Goal: Transaction & Acquisition: Purchase product/service

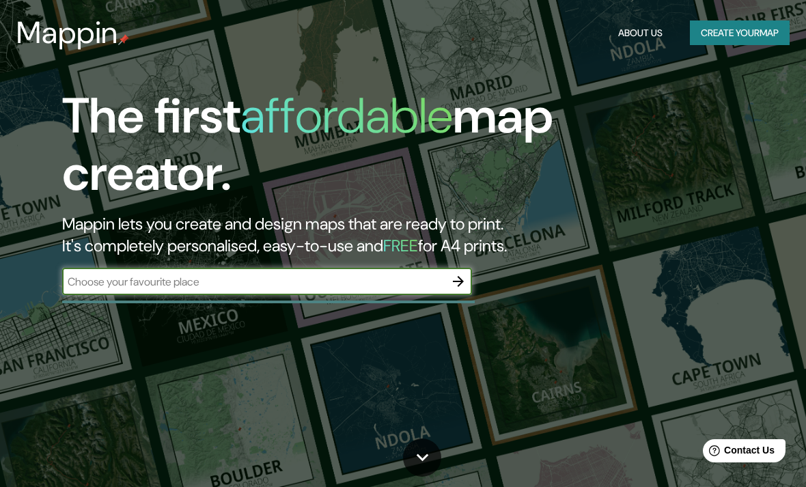
click at [121, 278] on input "text" at bounding box center [253, 282] width 383 height 16
type input "[GEOGRAPHIC_DATA]"
click at [466, 291] on button "button" at bounding box center [458, 281] width 27 height 27
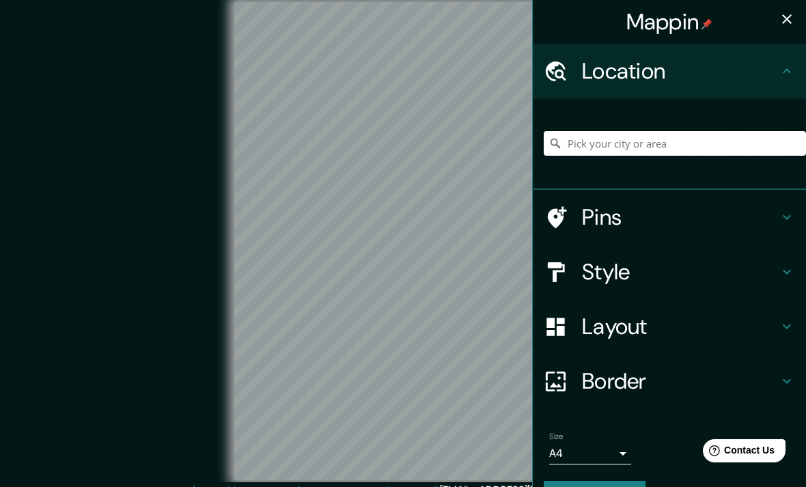
click at [671, 136] on input "Pick your city or area" at bounding box center [675, 143] width 262 height 25
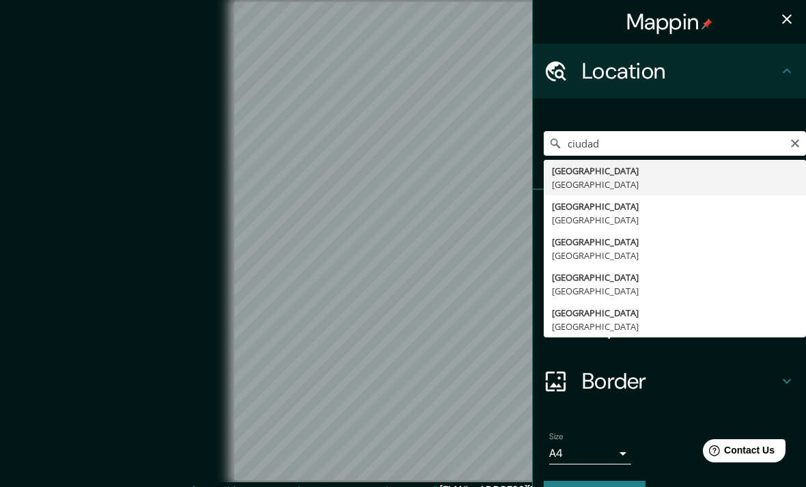
type input "[GEOGRAPHIC_DATA], [GEOGRAPHIC_DATA]"
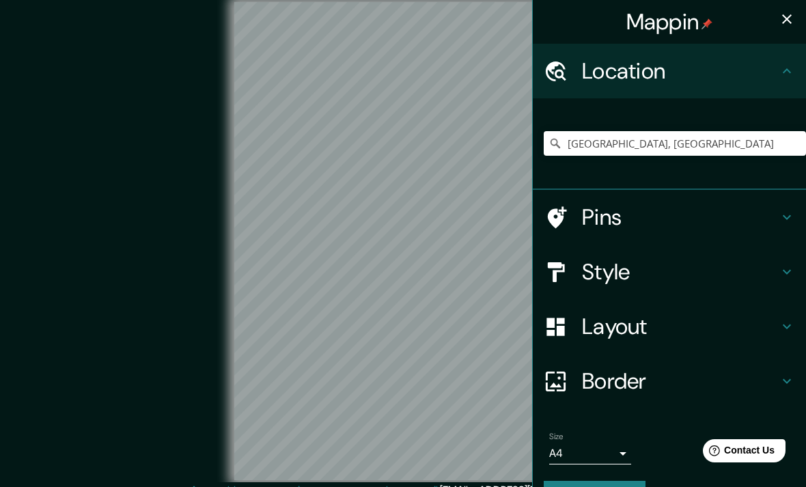
click at [712, 268] on h4 "Style" at bounding box center [680, 271] width 197 height 27
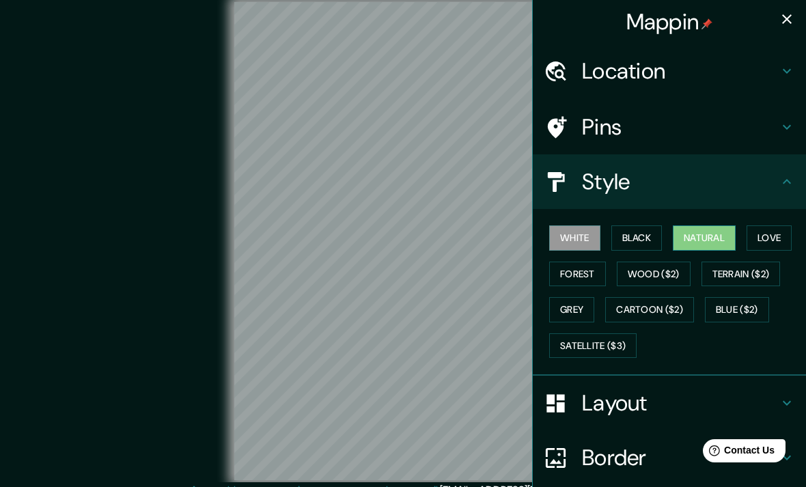
click at [713, 231] on button "Natural" at bounding box center [704, 237] width 63 height 25
click at [654, 238] on button "Black" at bounding box center [636, 237] width 51 height 25
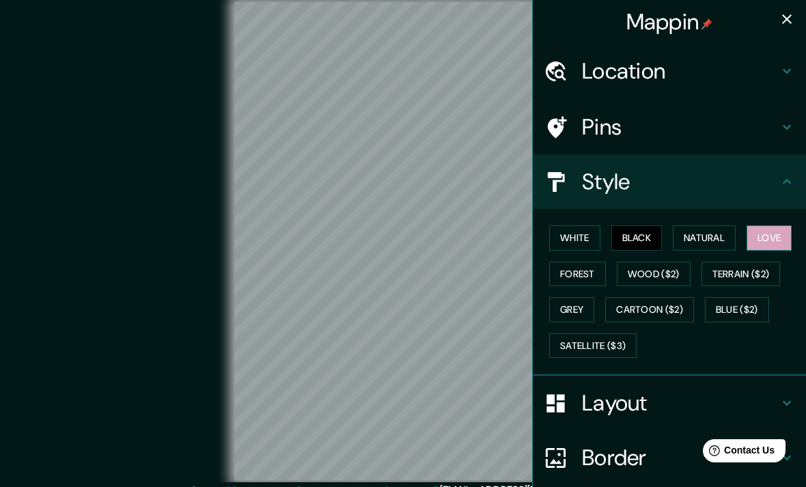
click at [780, 236] on button "Love" at bounding box center [769, 237] width 45 height 25
click at [594, 264] on button "Forest" at bounding box center [577, 274] width 57 height 25
click at [779, 232] on button "Love" at bounding box center [769, 237] width 45 height 25
click at [784, 182] on icon at bounding box center [787, 181] width 16 height 16
click at [791, 180] on icon at bounding box center [787, 181] width 16 height 16
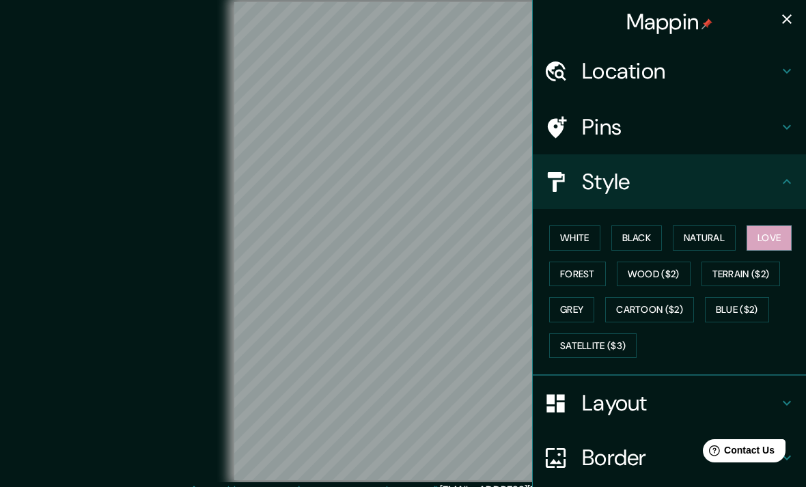
click at [793, 169] on div "Style" at bounding box center [669, 181] width 273 height 55
click at [781, 126] on icon at bounding box center [787, 127] width 16 height 16
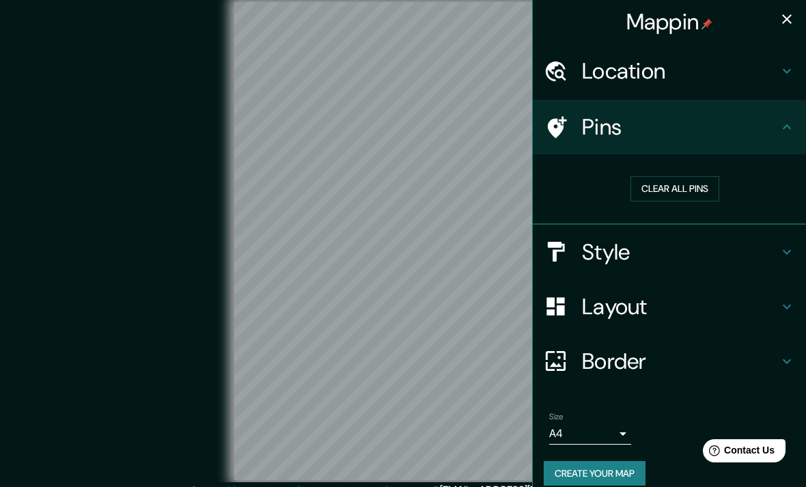
click at [783, 301] on icon at bounding box center [787, 306] width 16 height 16
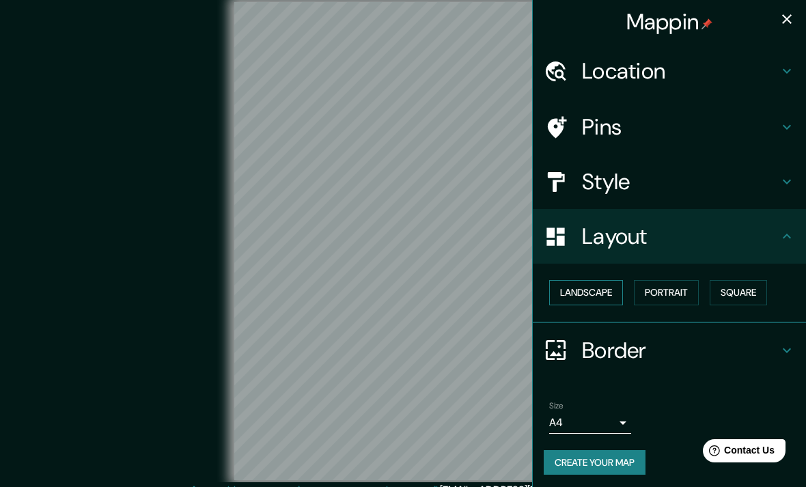
click at [610, 286] on button "Landscape" at bounding box center [586, 292] width 74 height 25
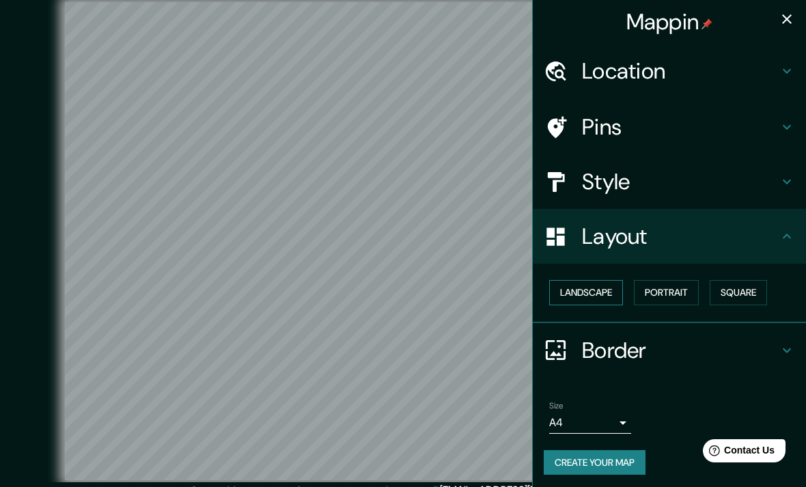
click at [601, 285] on button "Landscape" at bounding box center [586, 292] width 74 height 25
click at [599, 281] on button "Landscape" at bounding box center [586, 292] width 74 height 25
click at [678, 283] on button "Portrait" at bounding box center [666, 292] width 65 height 25
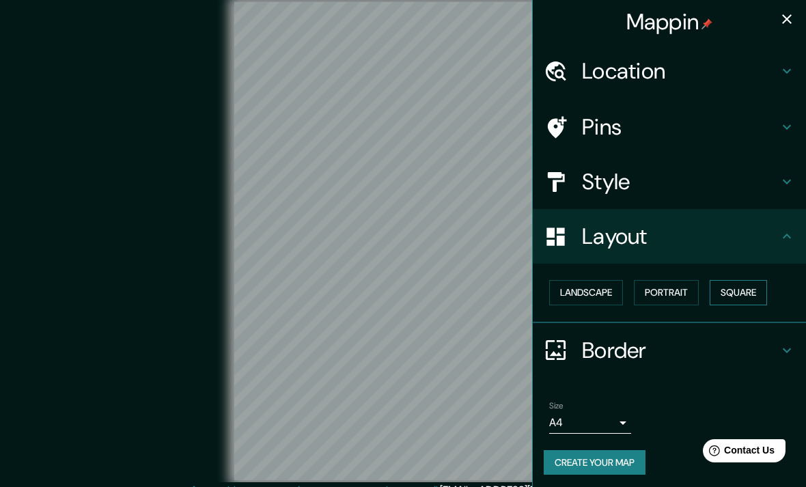
click at [740, 280] on button "Square" at bounding box center [738, 292] width 57 height 25
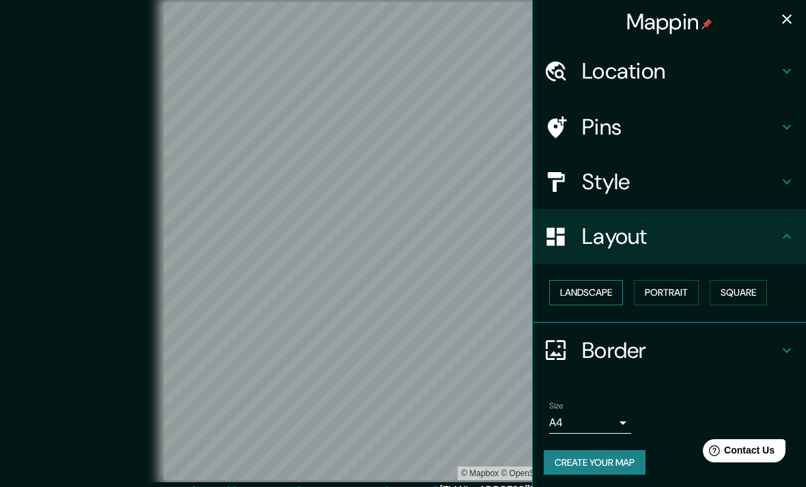
click at [592, 285] on button "Landscape" at bounding box center [586, 292] width 74 height 25
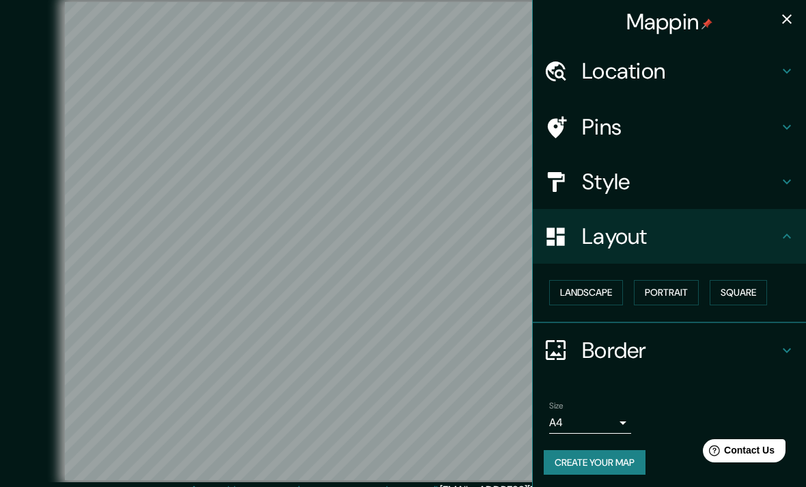
click at [786, 223] on div "Layout" at bounding box center [669, 236] width 273 height 55
click at [785, 75] on icon at bounding box center [787, 71] width 16 height 16
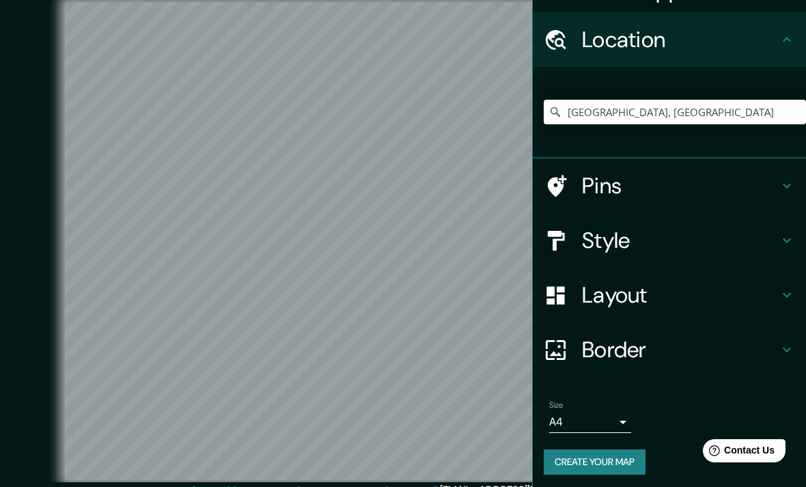
click at [791, 347] on icon at bounding box center [787, 350] width 16 height 16
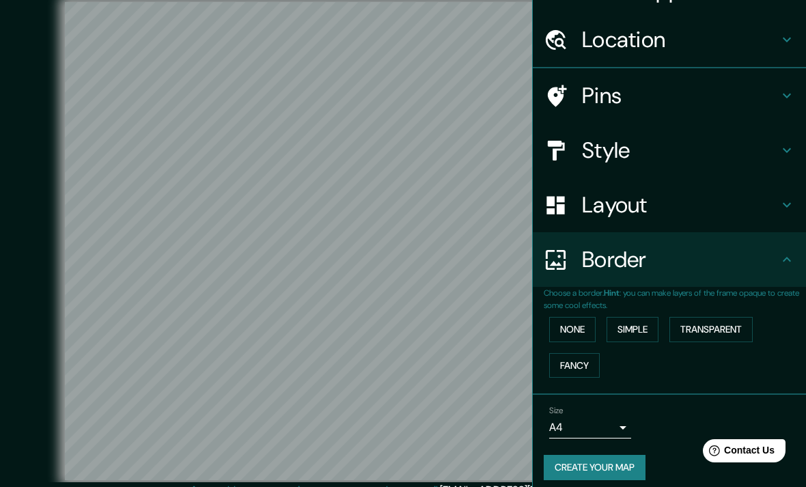
scroll to position [10, 0]
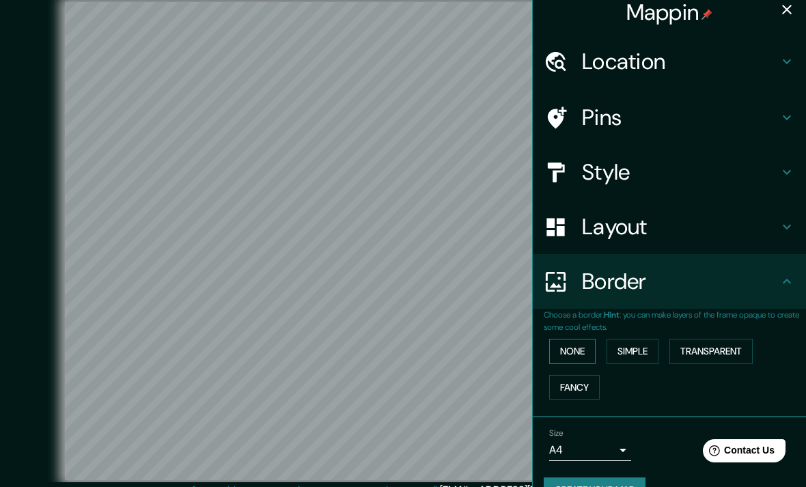
click at [574, 354] on button "None" at bounding box center [572, 351] width 46 height 25
click at [623, 333] on div "None Simple Transparent Fancy" at bounding box center [675, 369] width 262 height 72
click at [721, 333] on div "None Simple Transparent Fancy" at bounding box center [675, 369] width 262 height 72
click at [588, 383] on button "Fancy" at bounding box center [574, 387] width 51 height 25
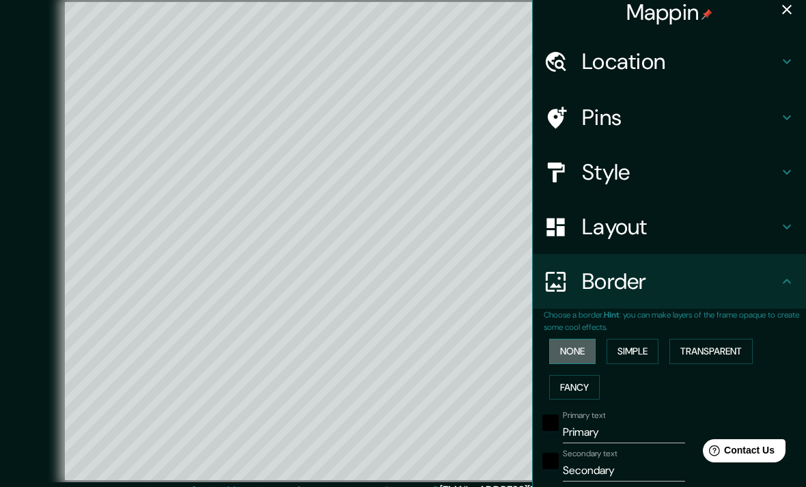
click at [579, 347] on button "None" at bounding box center [572, 351] width 46 height 25
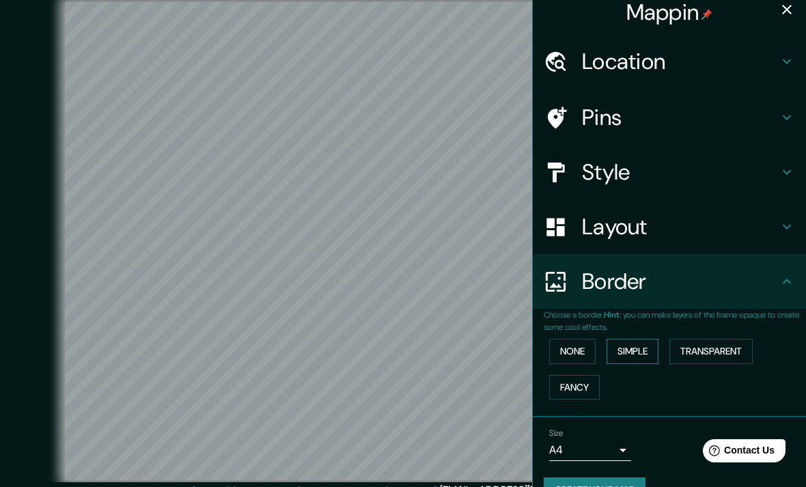
click at [643, 342] on button "Simple" at bounding box center [633, 351] width 52 height 25
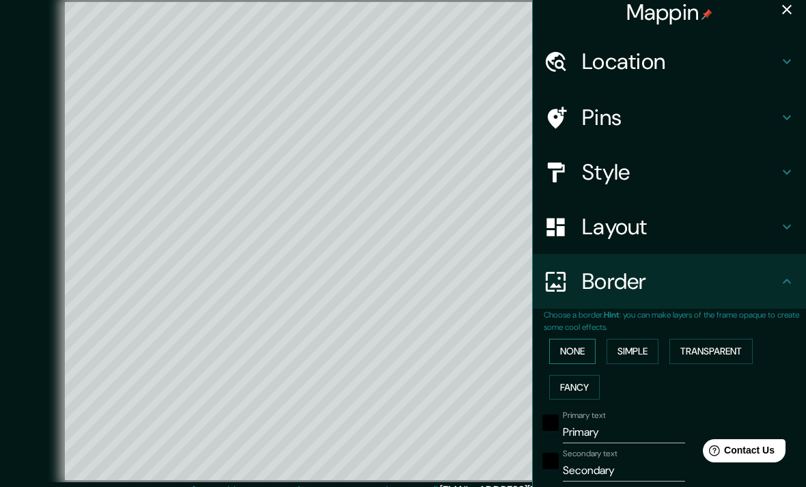
click at [583, 339] on button "None" at bounding box center [572, 351] width 46 height 25
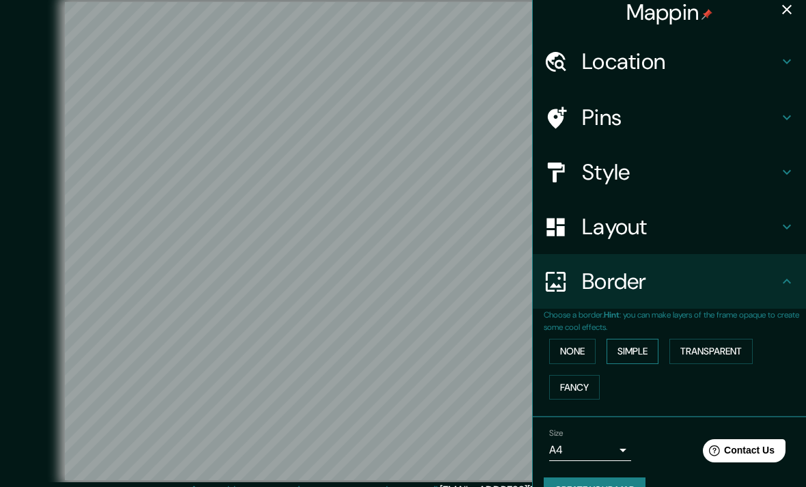
click at [636, 348] on button "Simple" at bounding box center [633, 351] width 52 height 25
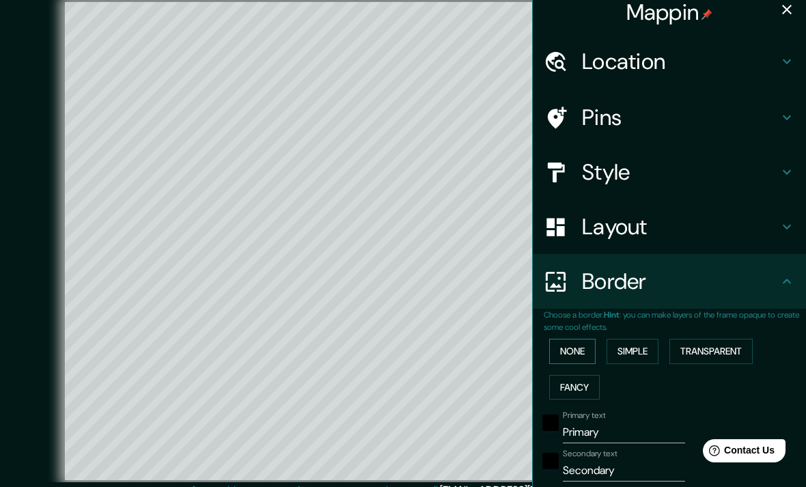
click at [583, 347] on button "None" at bounding box center [572, 351] width 46 height 25
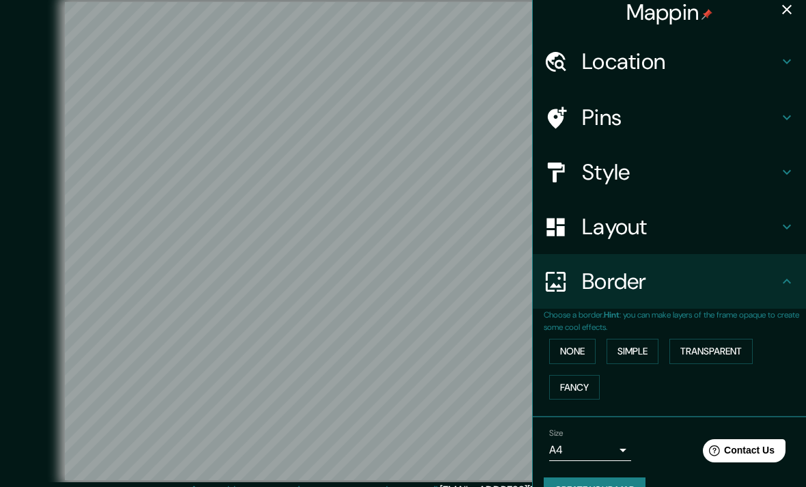
click at [775, 283] on h4 "Border" at bounding box center [680, 281] width 197 height 27
click at [766, 57] on h4 "Location" at bounding box center [680, 61] width 197 height 27
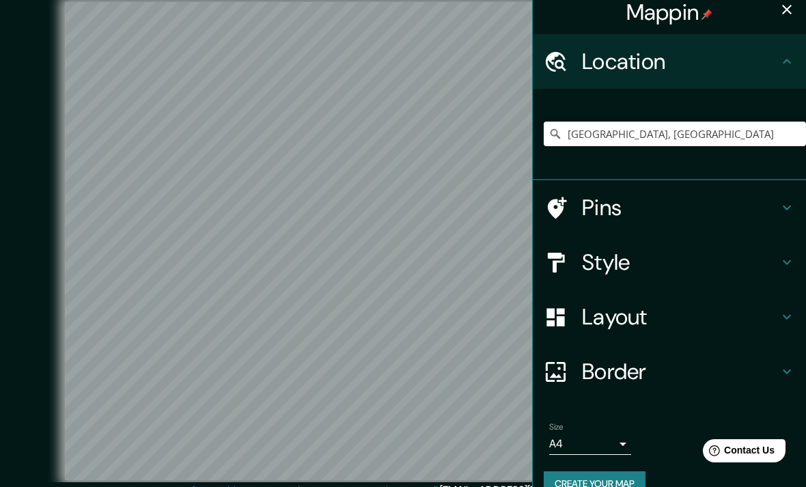
click at [788, 206] on icon at bounding box center [787, 207] width 16 height 16
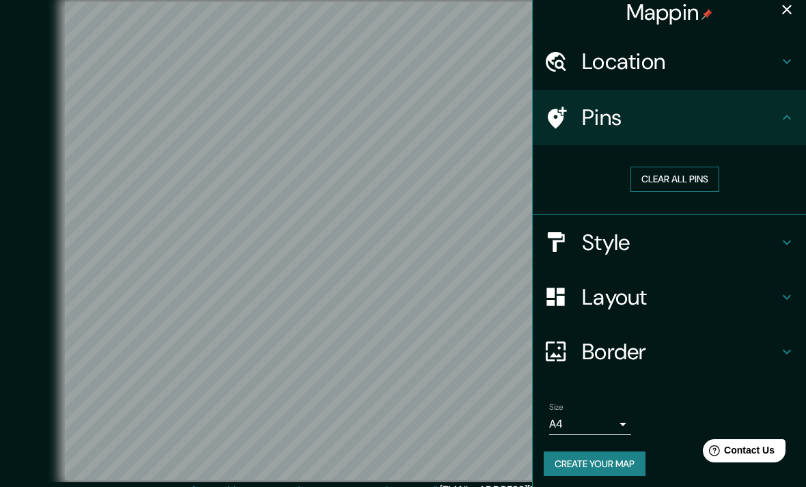
click at [710, 169] on button "Clear all pins" at bounding box center [674, 179] width 89 height 25
click at [761, 231] on h4 "Style" at bounding box center [680, 242] width 197 height 27
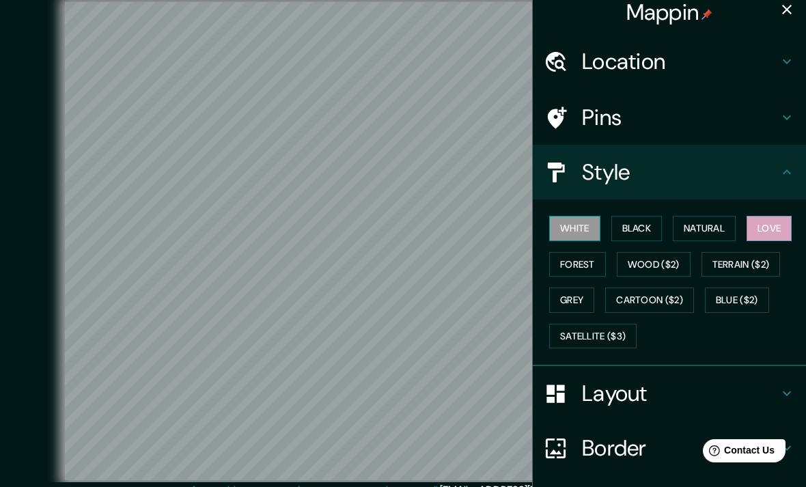
click at [585, 221] on button "White" at bounding box center [574, 228] width 51 height 25
click at [645, 216] on button "Black" at bounding box center [636, 228] width 51 height 25
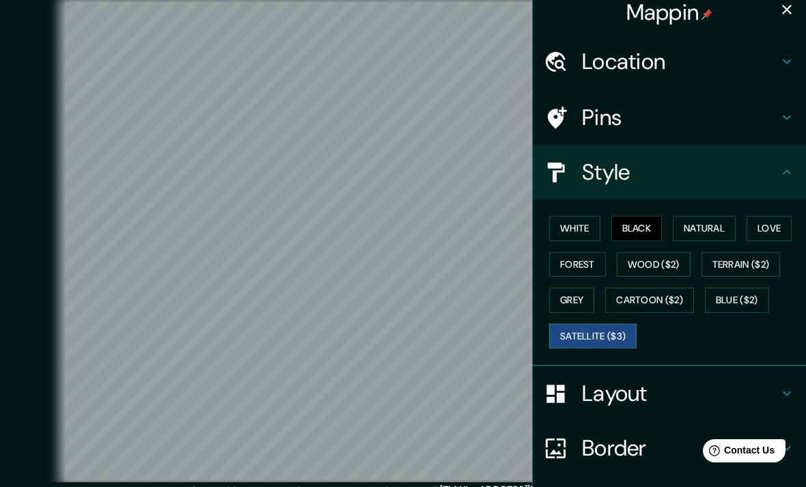
click at [607, 326] on button "Satellite ($3)" at bounding box center [592, 336] width 87 height 25
click at [652, 230] on button "Black" at bounding box center [636, 228] width 51 height 25
click at [710, 219] on button "Natural" at bounding box center [704, 228] width 63 height 25
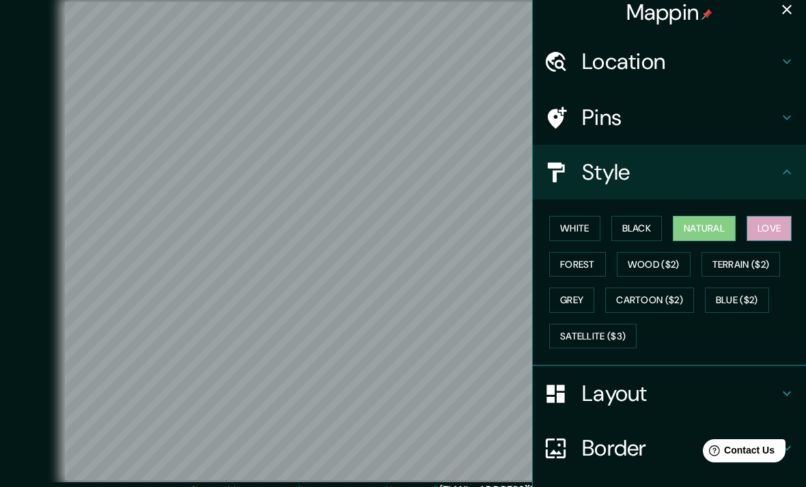
click at [773, 217] on button "Love" at bounding box center [769, 228] width 45 height 25
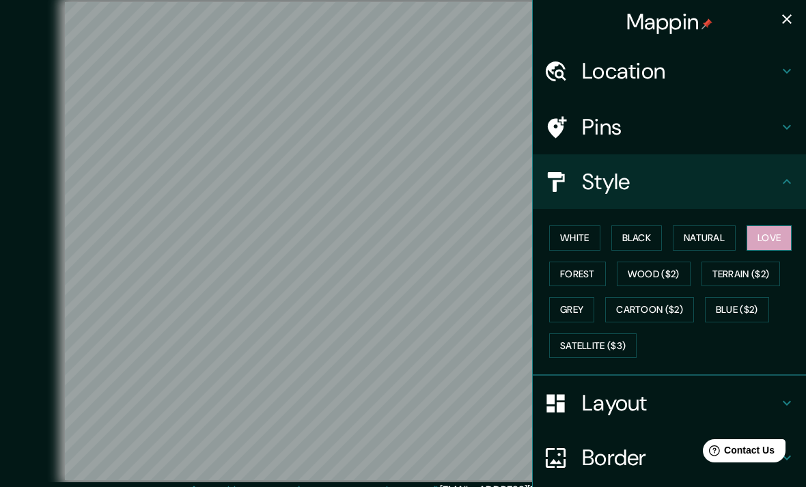
scroll to position [0, 0]
click at [785, 68] on icon at bounding box center [787, 71] width 16 height 16
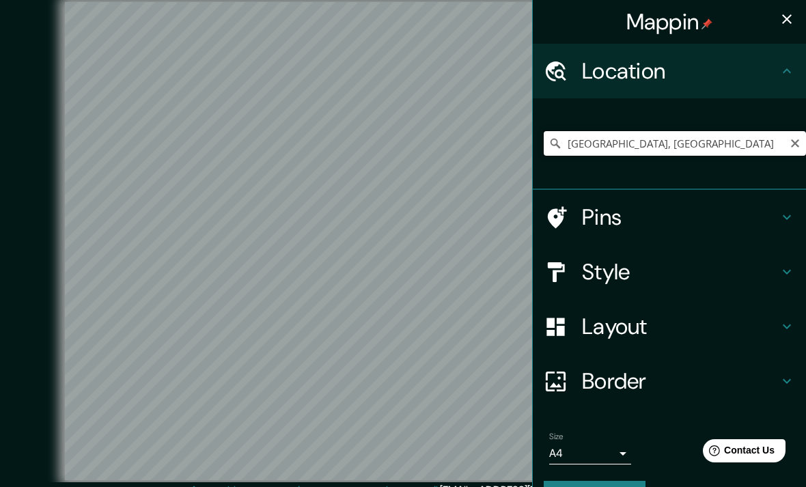
click at [790, 152] on input "[GEOGRAPHIC_DATA], [GEOGRAPHIC_DATA]" at bounding box center [675, 143] width 262 height 25
click at [798, 147] on icon "Clear" at bounding box center [795, 143] width 11 height 11
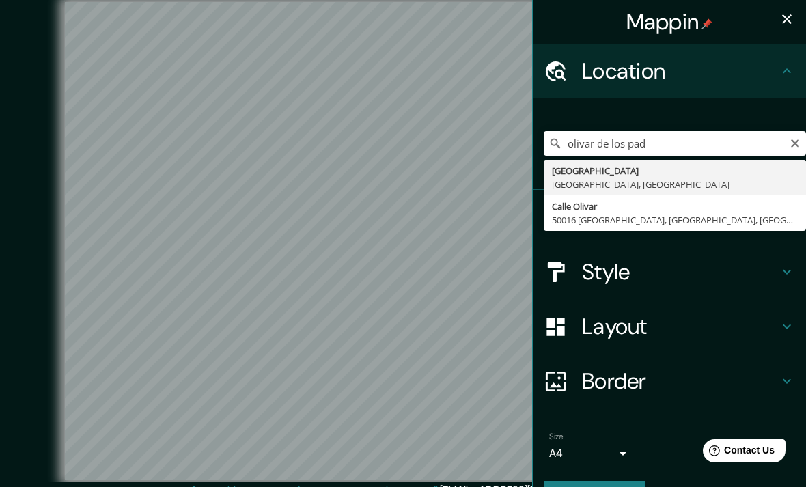
type input "[GEOGRAPHIC_DATA], [GEOGRAPHIC_DATA], [GEOGRAPHIC_DATA]"
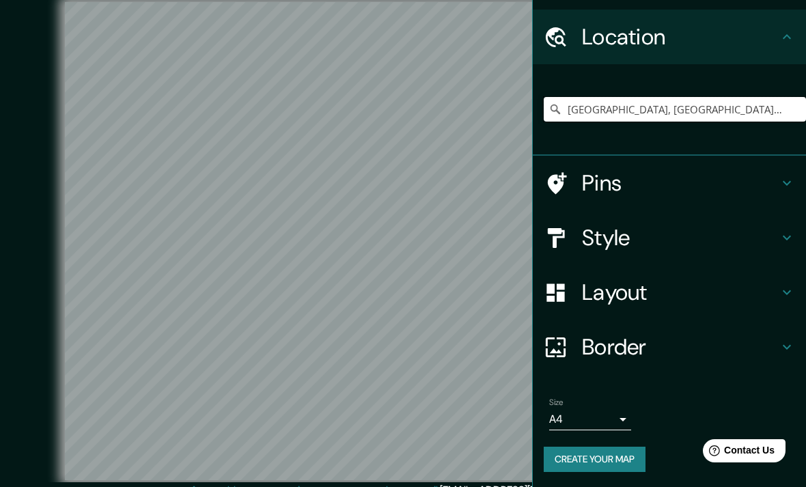
scroll to position [31, 0]
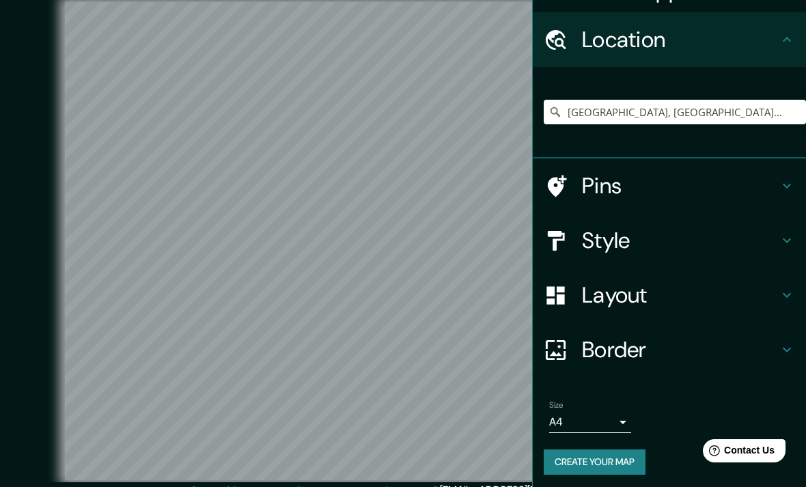
click at [789, 342] on icon at bounding box center [787, 350] width 16 height 16
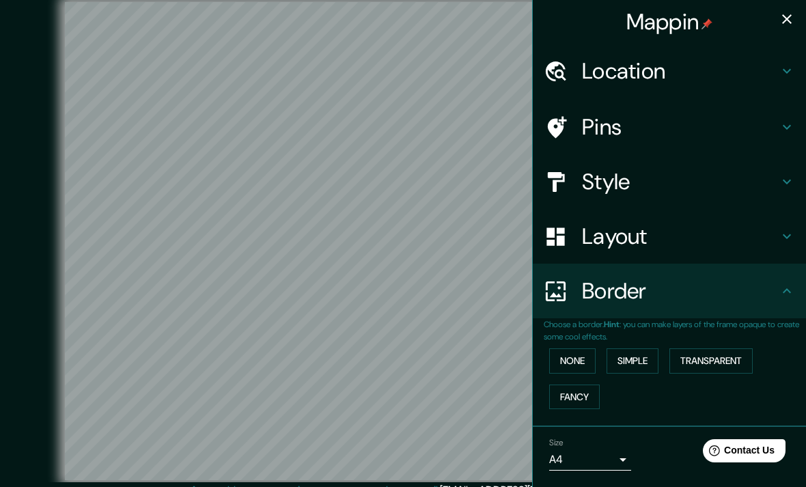
scroll to position [0, 0]
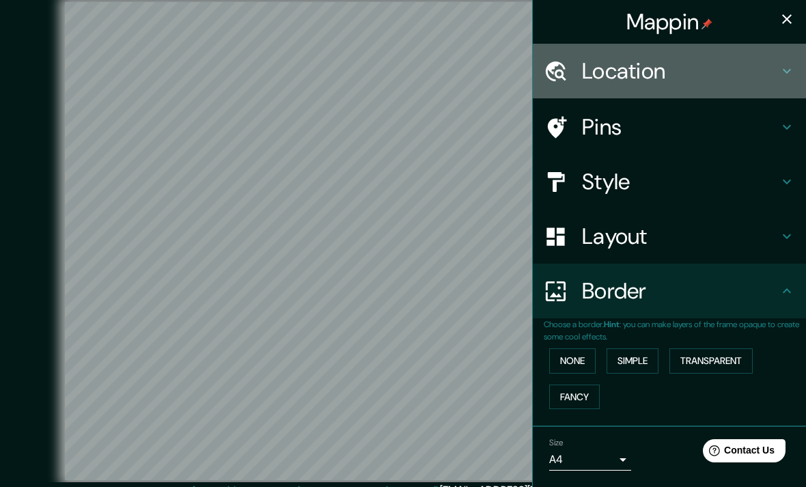
click at [780, 73] on icon at bounding box center [787, 71] width 16 height 16
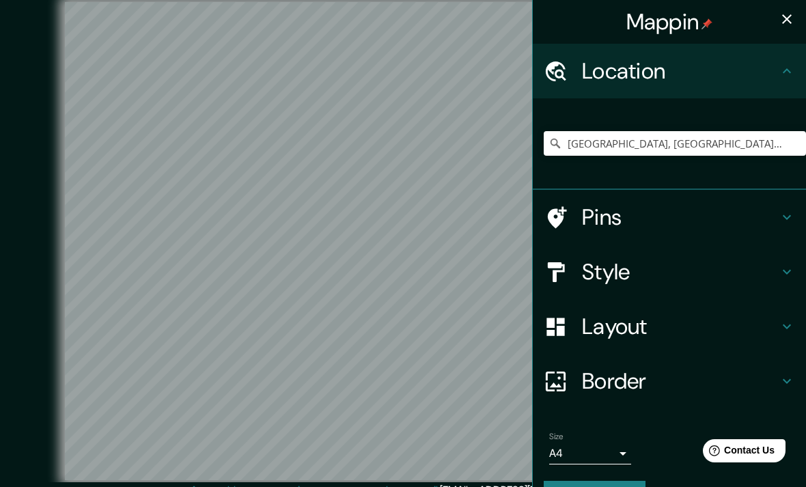
click at [792, 72] on icon at bounding box center [787, 71] width 16 height 16
click at [778, 209] on h4 "Pins" at bounding box center [680, 217] width 197 height 27
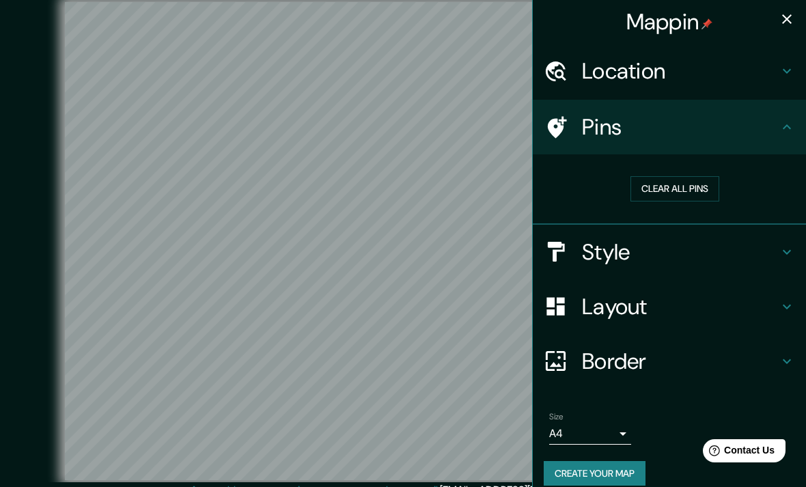
click at [781, 250] on icon at bounding box center [787, 252] width 16 height 16
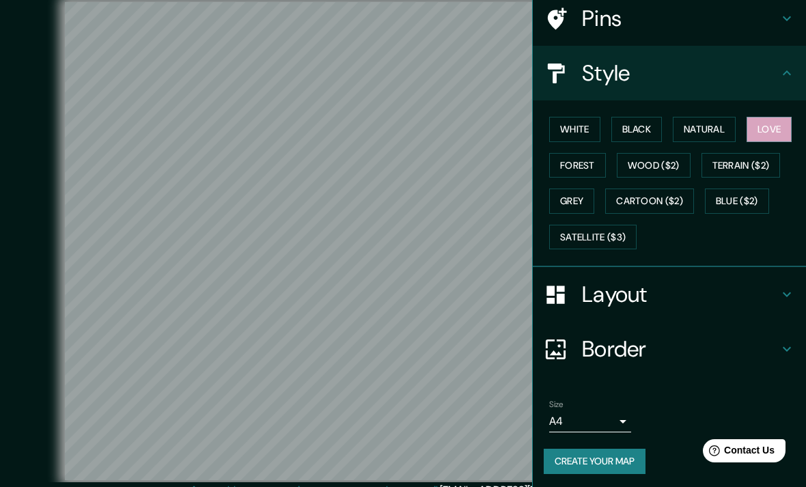
scroll to position [107, 0]
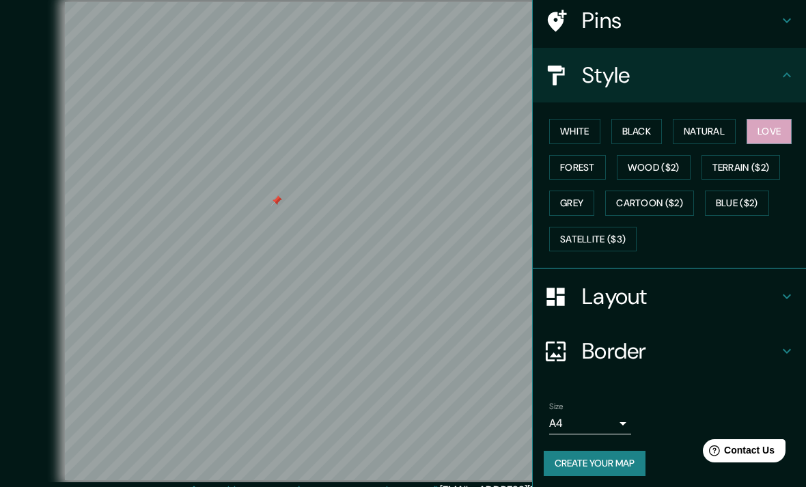
click at [277, 206] on div at bounding box center [276, 200] width 11 height 11
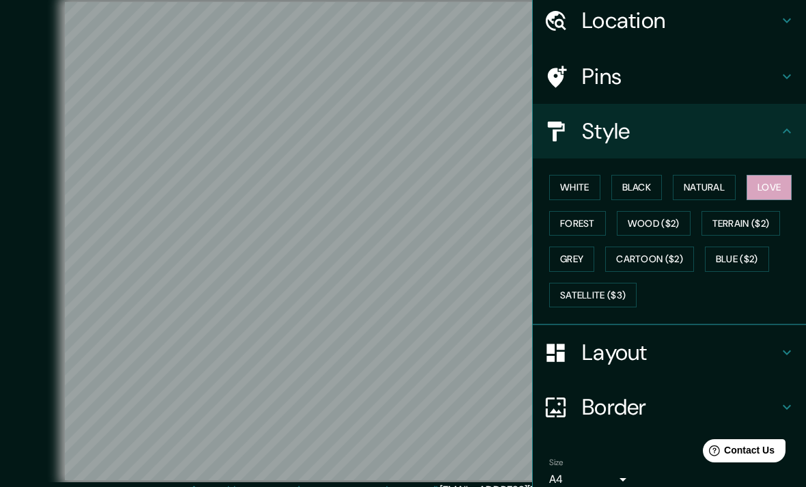
click at [771, 14] on h4 "Location" at bounding box center [680, 20] width 197 height 27
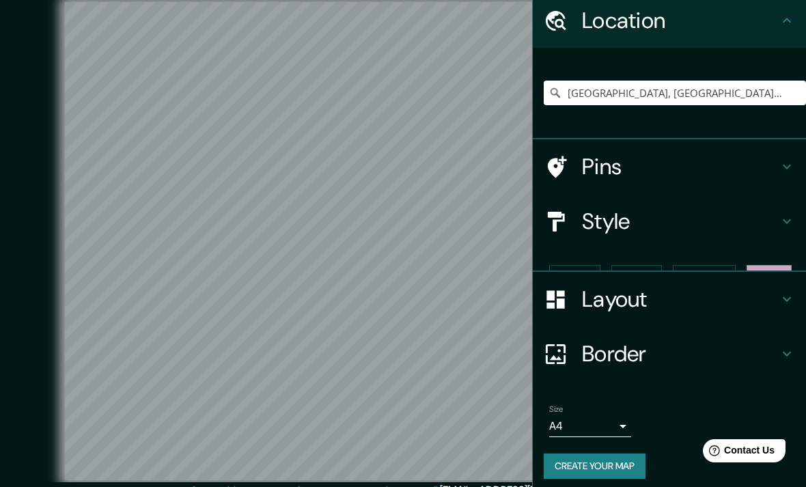
scroll to position [31, 0]
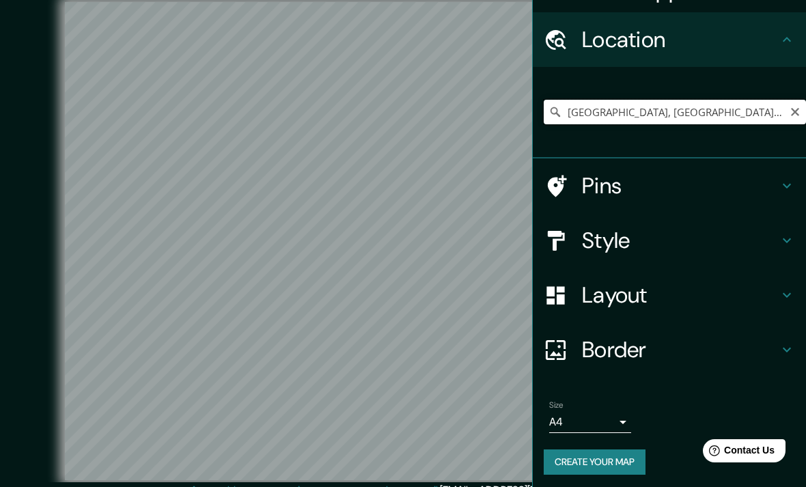
click at [755, 110] on input "[GEOGRAPHIC_DATA], [GEOGRAPHIC_DATA], [GEOGRAPHIC_DATA]" at bounding box center [675, 112] width 262 height 25
click at [691, 115] on input "[GEOGRAPHIC_DATA], [GEOGRAPHIC_DATA], [GEOGRAPHIC_DATA]" at bounding box center [675, 112] width 262 height 25
click at [603, 114] on input "[GEOGRAPHIC_DATA], [GEOGRAPHIC_DATA], [GEOGRAPHIC_DATA]" at bounding box center [675, 112] width 262 height 25
click at [602, 113] on input "[GEOGRAPHIC_DATA], [GEOGRAPHIC_DATA], [GEOGRAPHIC_DATA]" at bounding box center [675, 112] width 262 height 25
click at [790, 111] on icon "Clear" at bounding box center [795, 112] width 11 height 11
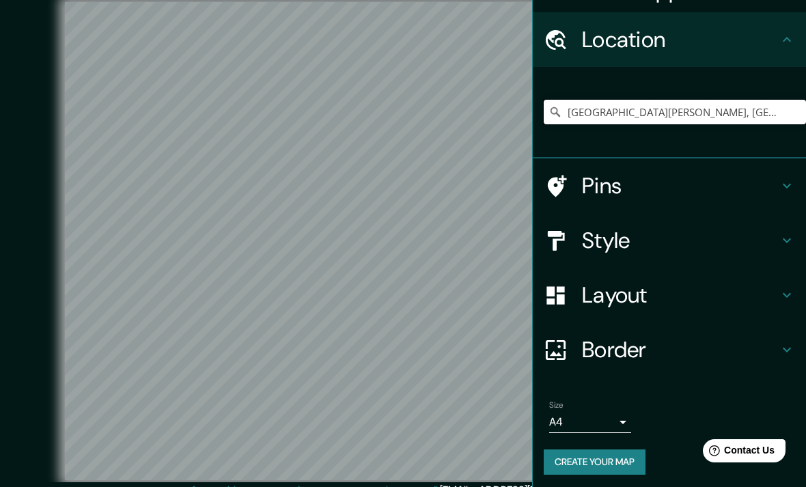
click at [767, 107] on input "[GEOGRAPHIC_DATA][PERSON_NAME], [GEOGRAPHIC_DATA], [GEOGRAPHIC_DATA]" at bounding box center [675, 112] width 262 height 25
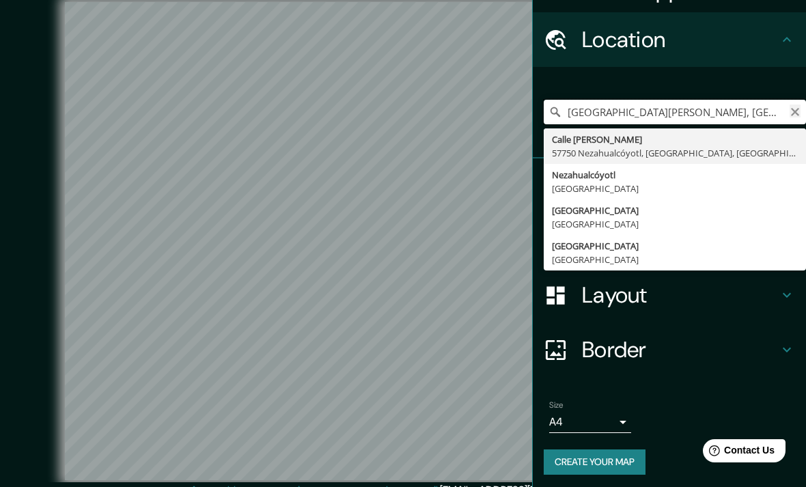
type input "[GEOGRAPHIC_DATA][PERSON_NAME], [GEOGRAPHIC_DATA]"
click at [790, 109] on icon "Clear" at bounding box center [795, 112] width 11 height 11
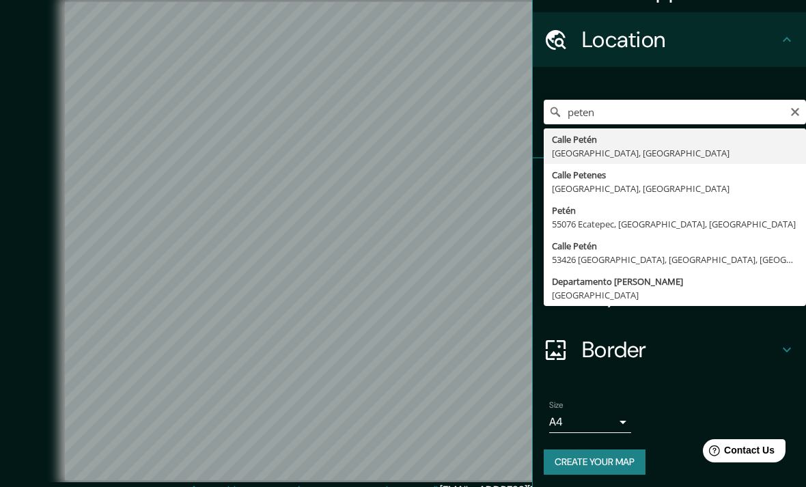
type input "[GEOGRAPHIC_DATA], [GEOGRAPHIC_DATA]"
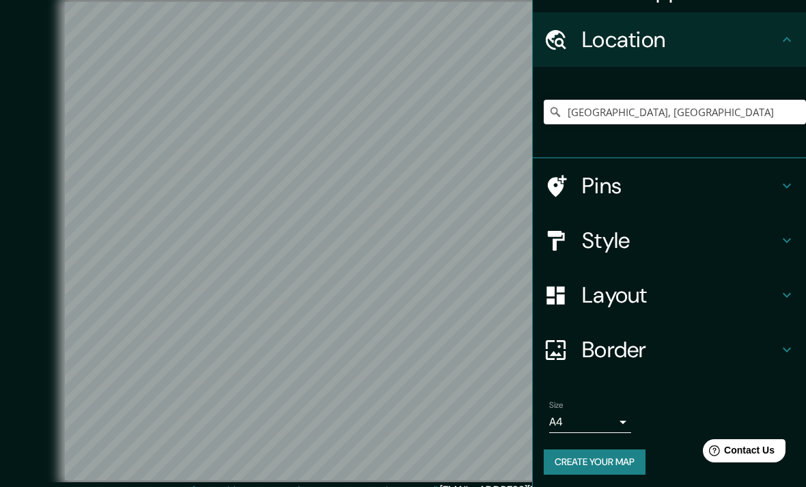
click at [614, 413] on body "Mappin Location [GEOGRAPHIC_DATA], [GEOGRAPHIC_DATA] Pins Style Layout Border C…" at bounding box center [403, 243] width 806 height 487
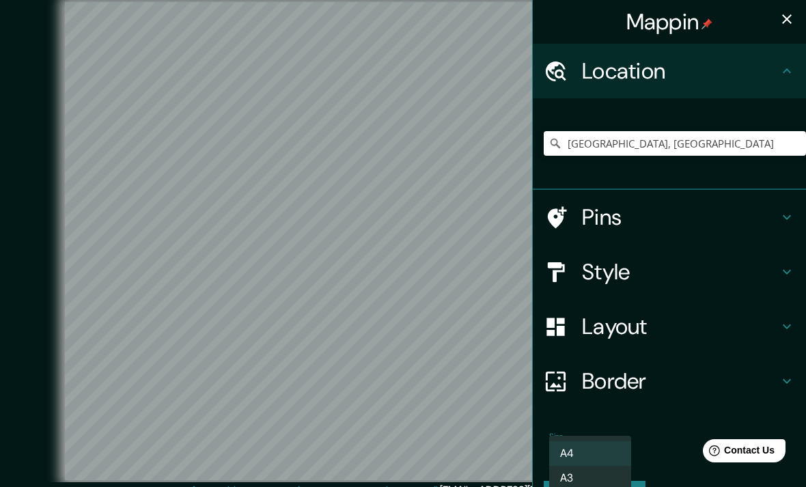
scroll to position [12, 0]
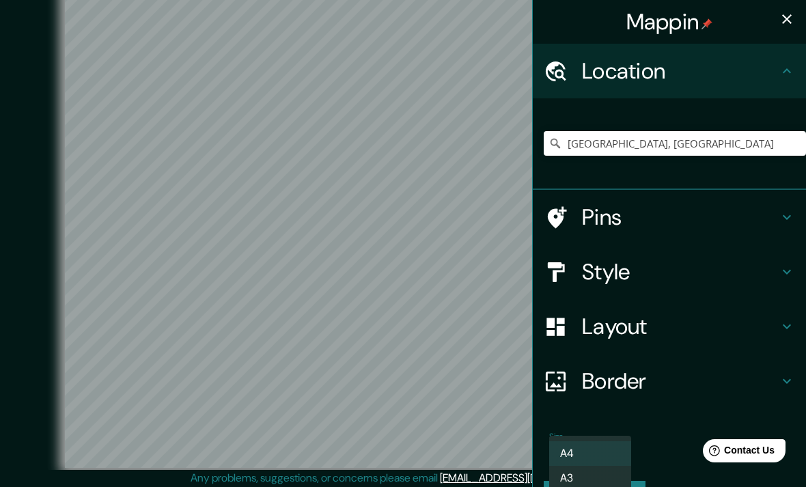
click at [597, 442] on li "A4" at bounding box center [590, 453] width 82 height 25
click at [615, 445] on body "Mappin Location [GEOGRAPHIC_DATA], [GEOGRAPHIC_DATA] Pins Style Layout Border C…" at bounding box center [403, 231] width 806 height 487
click at [607, 443] on li "A4" at bounding box center [590, 453] width 82 height 25
click at [621, 482] on button "Create your map" at bounding box center [595, 493] width 102 height 25
click at [643, 481] on button "Create your map" at bounding box center [595, 493] width 102 height 25
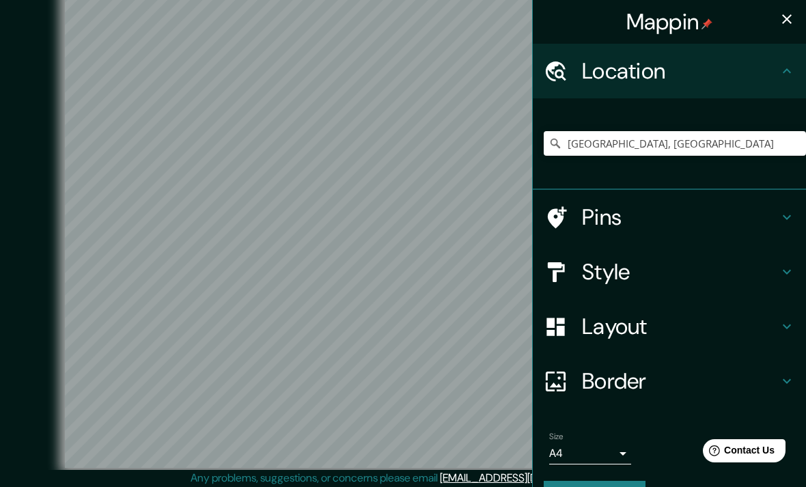
click at [780, 20] on icon "button" at bounding box center [787, 19] width 16 height 16
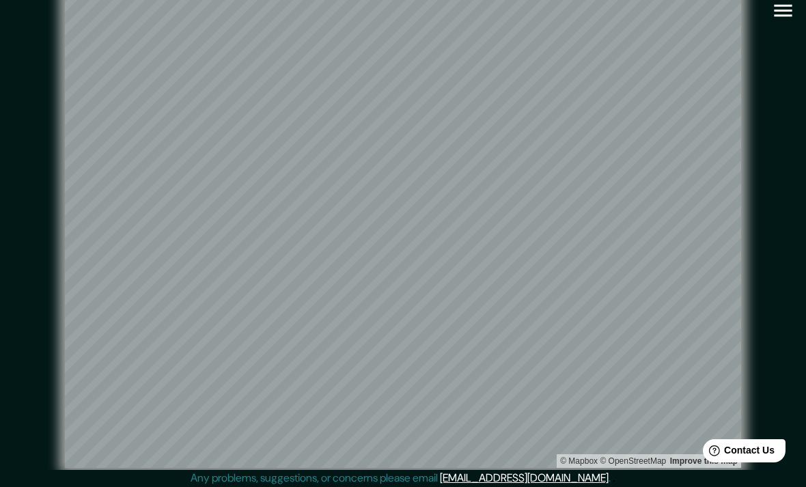
click at [783, 14] on icon "button" at bounding box center [783, 11] width 24 height 24
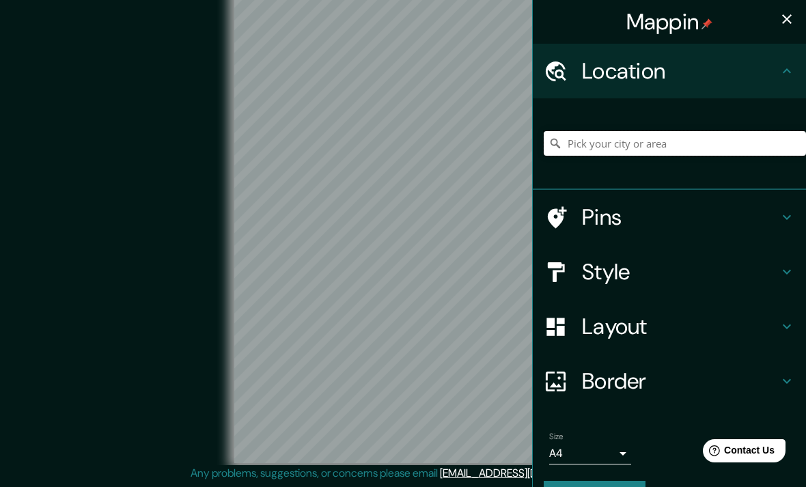
click at [654, 135] on input "Pick your city or area" at bounding box center [675, 143] width 262 height 25
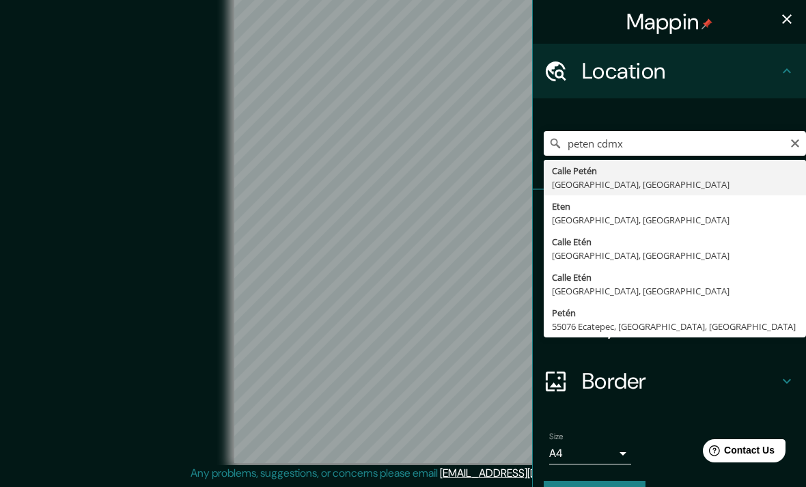
type input "[GEOGRAPHIC_DATA], [GEOGRAPHIC_DATA]"
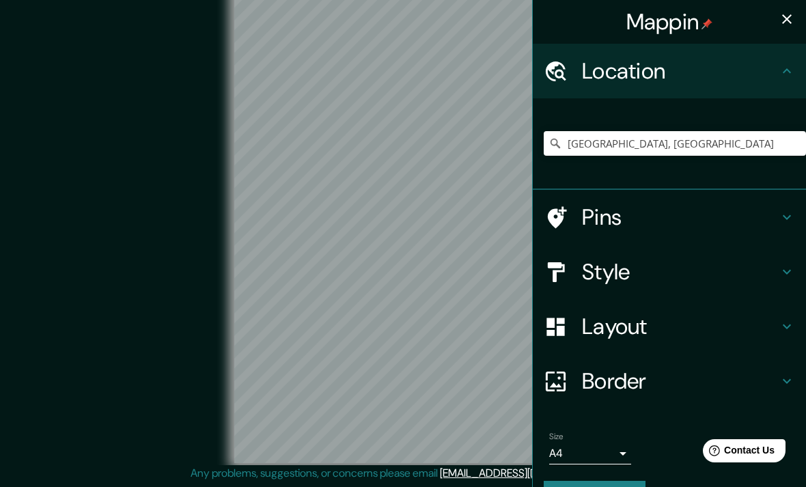
click at [616, 265] on h4 "Style" at bounding box center [680, 271] width 197 height 27
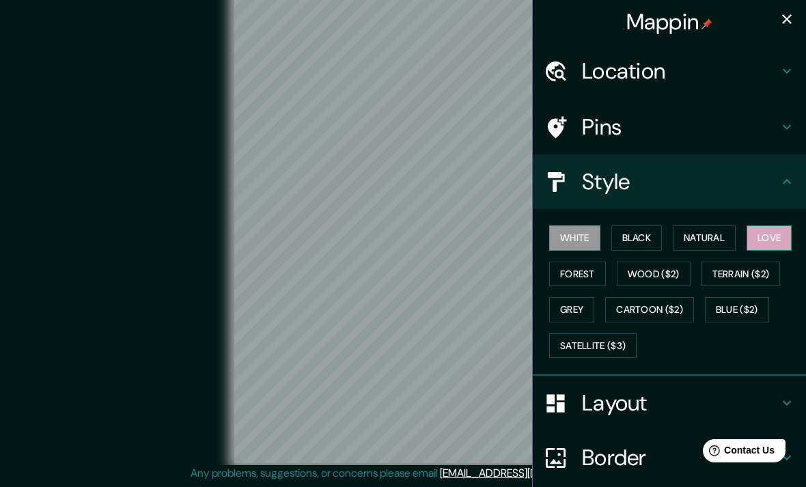
click at [784, 232] on button "Love" at bounding box center [769, 237] width 45 height 25
click at [782, 23] on icon "button" at bounding box center [787, 19] width 16 height 16
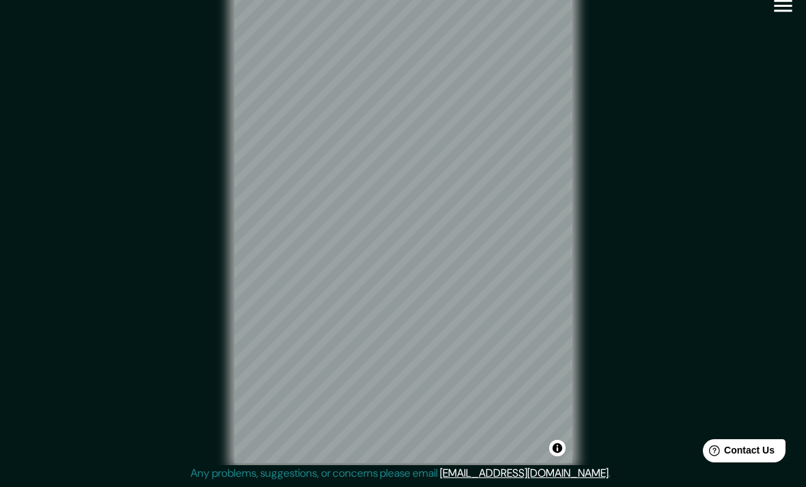
click at [781, 48] on div "© Mapbox © OpenStreetMap Improve this map" at bounding box center [402, 224] width 769 height 482
click at [784, 23] on div "© Mapbox © OpenStreetMap Improve this map" at bounding box center [402, 224] width 769 height 482
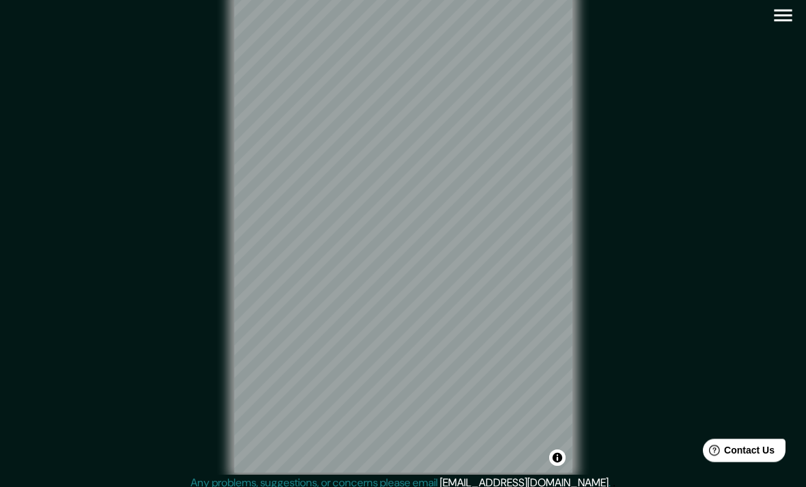
click at [768, 19] on button "button" at bounding box center [783, 16] width 35 height 35
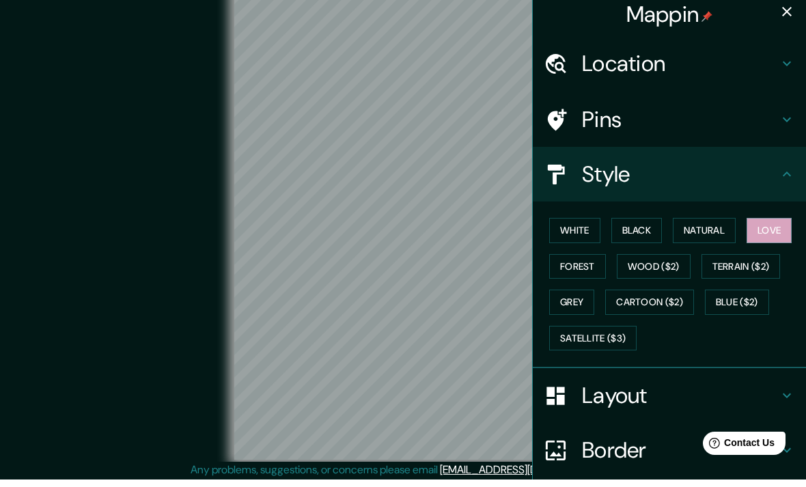
scroll to position [12, 0]
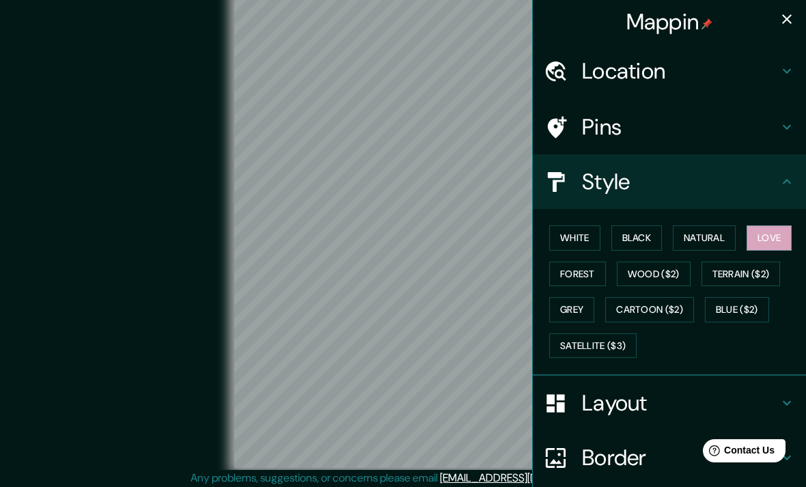
click at [781, 68] on icon at bounding box center [787, 71] width 16 height 16
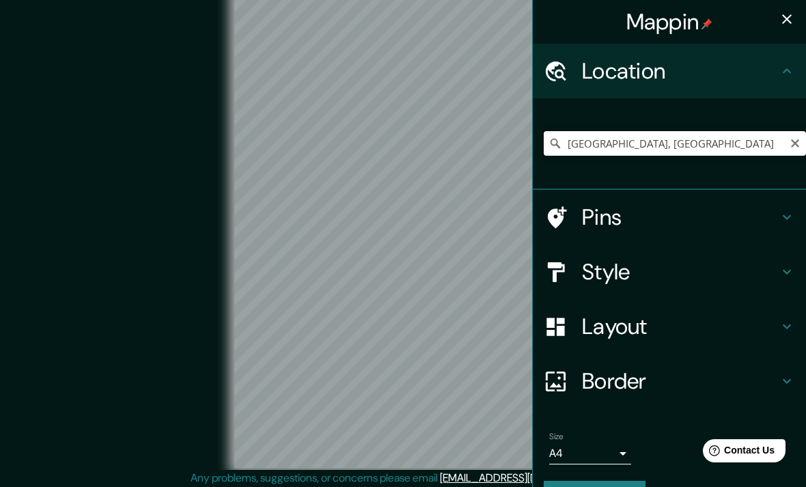
click at [590, 145] on input "[GEOGRAPHIC_DATA], [GEOGRAPHIC_DATA]" at bounding box center [675, 143] width 262 height 25
click at [796, 134] on input "[GEOGRAPHIC_DATA], [GEOGRAPHIC_DATA]" at bounding box center [675, 143] width 262 height 25
click at [797, 140] on icon "Clear" at bounding box center [795, 143] width 8 height 8
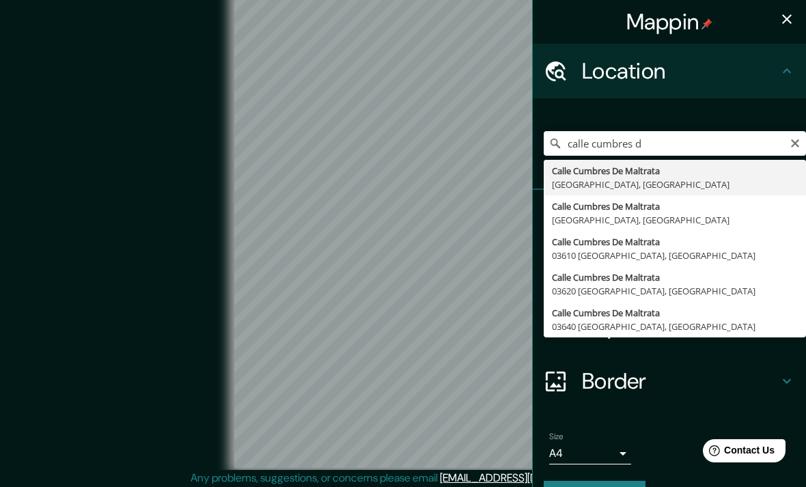
type input "Calle Cumbres De Maltrata, 03023 Ciudad de México, México"
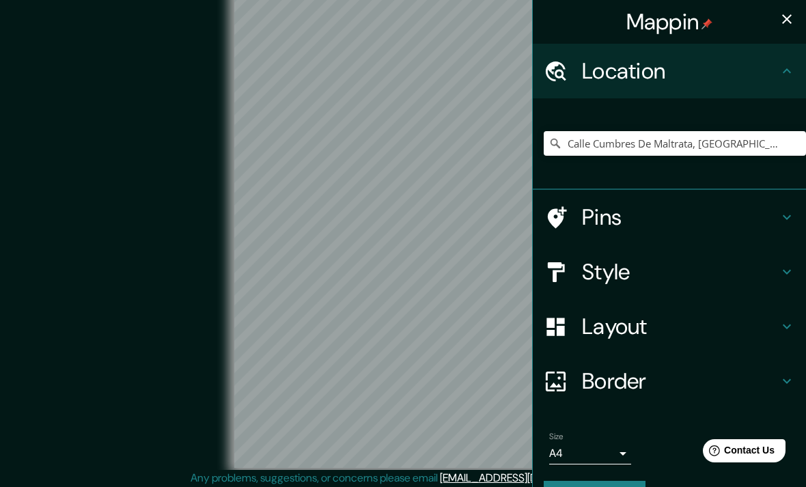
click at [150, 421] on div "© Mapbox © OpenStreetMap Improve this map" at bounding box center [402, 229] width 725 height 439
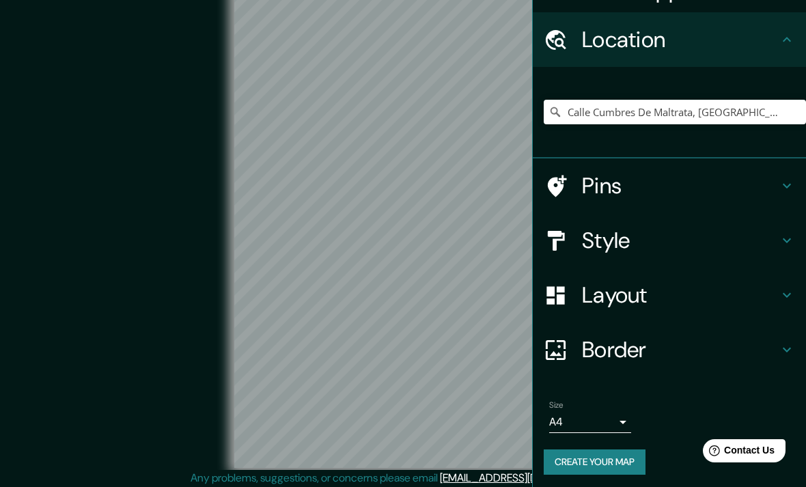
click at [645, 348] on h4 "Border" at bounding box center [680, 349] width 197 height 27
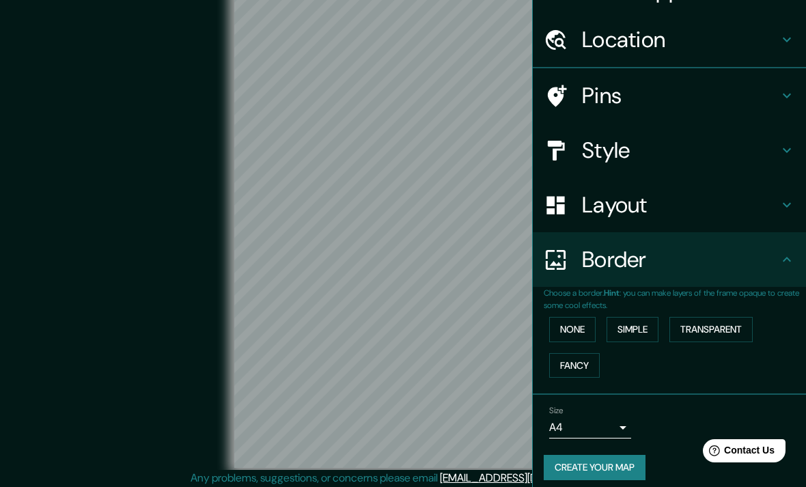
scroll to position [10, 0]
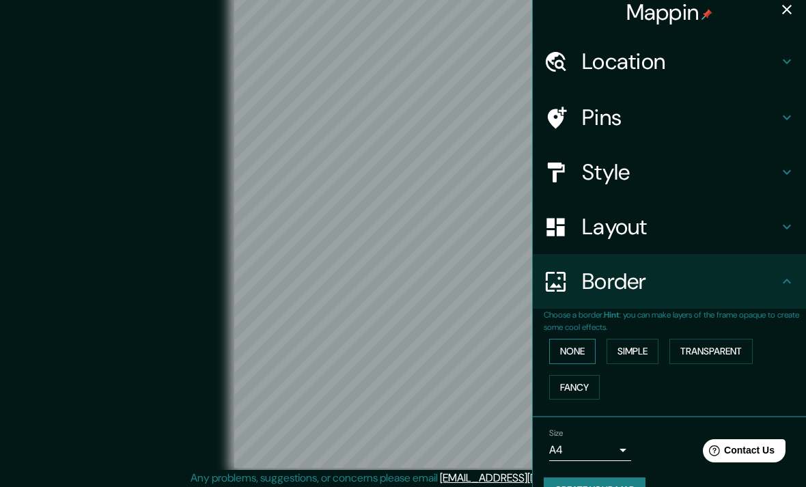
click at [587, 342] on button "None" at bounding box center [572, 351] width 46 height 25
click at [574, 352] on button "None" at bounding box center [572, 351] width 46 height 25
click at [643, 238] on h4 "Layout" at bounding box center [680, 226] width 197 height 27
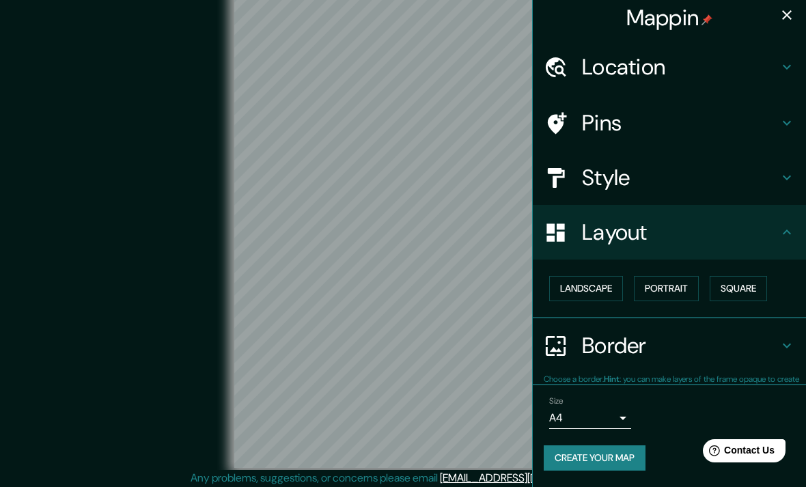
scroll to position [0, 0]
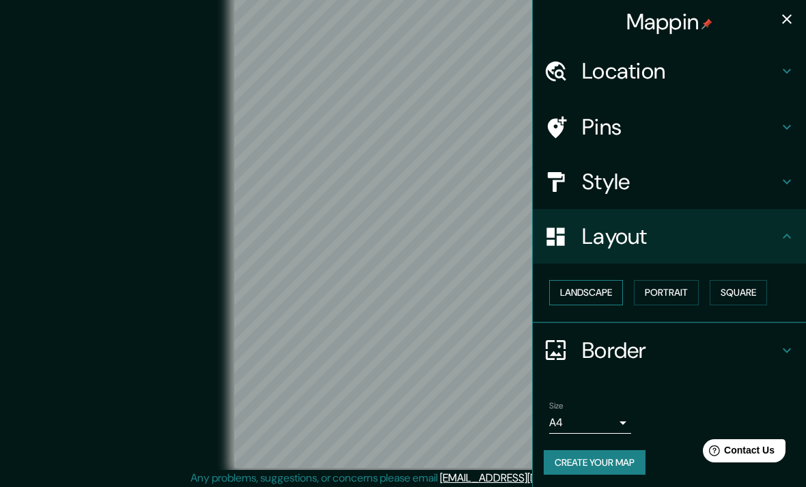
click at [605, 289] on button "Landscape" at bounding box center [586, 292] width 74 height 25
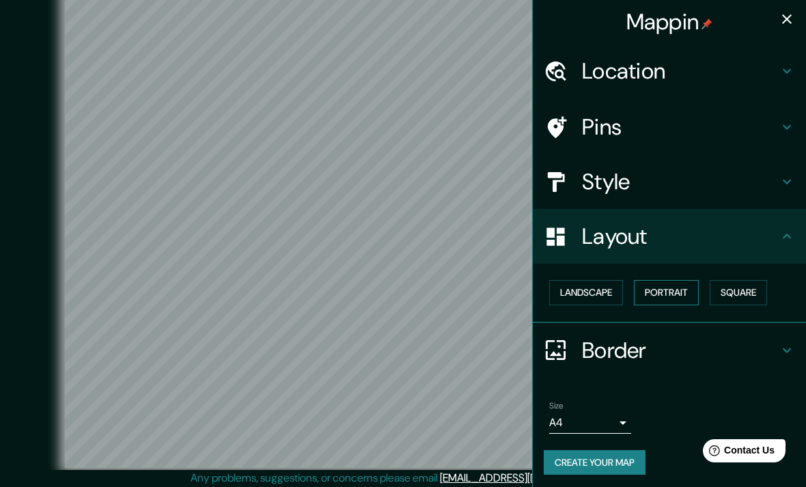
click at [661, 292] on button "Portrait" at bounding box center [666, 292] width 65 height 25
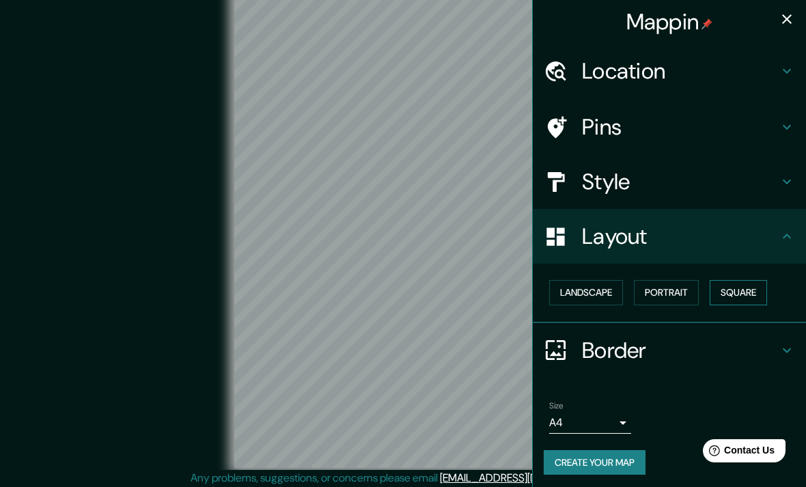
click at [736, 298] on button "Square" at bounding box center [738, 292] width 57 height 25
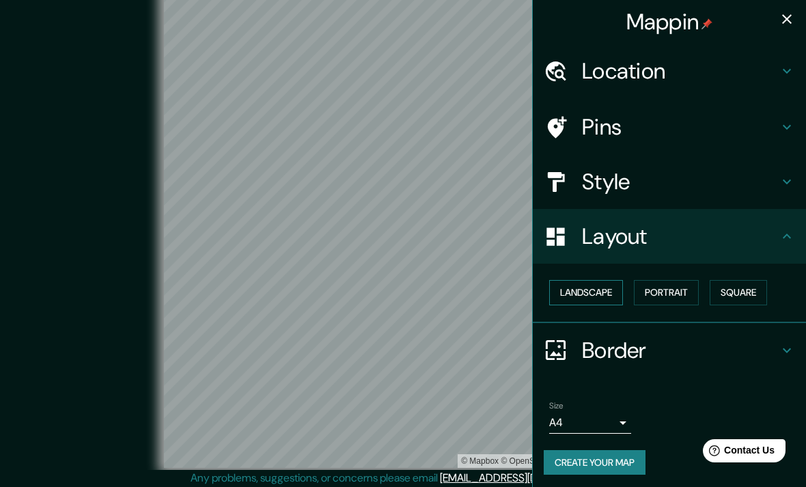
click at [595, 280] on button "Landscape" at bounding box center [586, 292] width 74 height 25
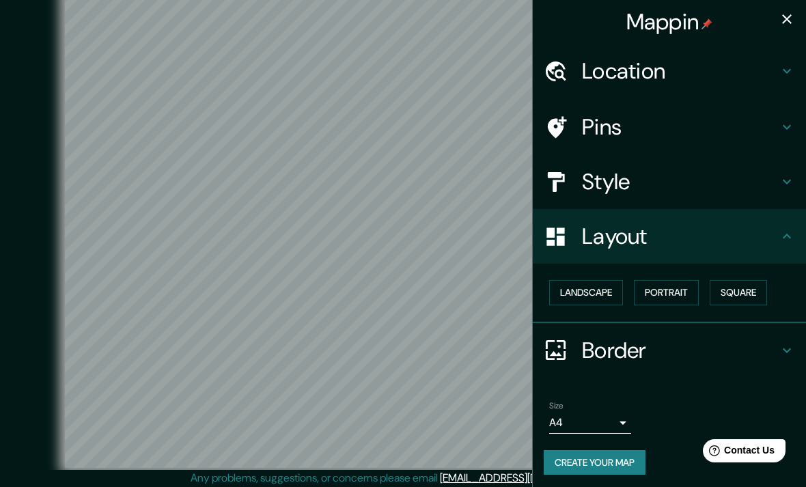
click at [790, 231] on icon at bounding box center [787, 236] width 16 height 16
click at [788, 17] on icon "button" at bounding box center [787, 19] width 16 height 16
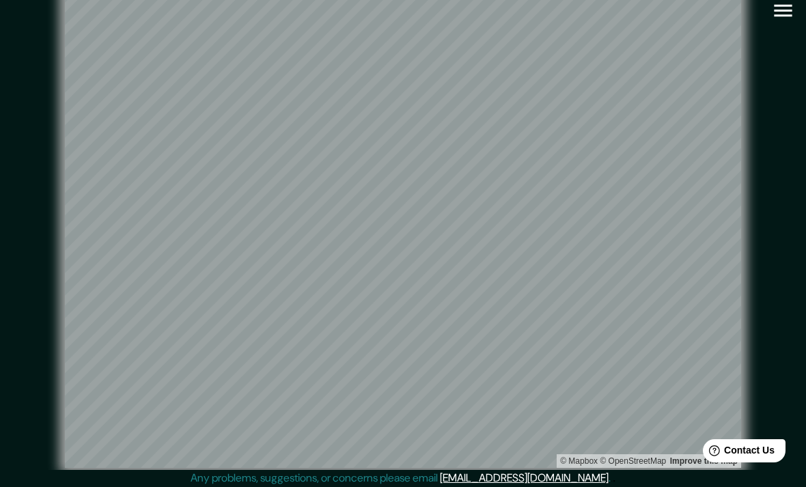
click at [783, 16] on icon "button" at bounding box center [783, 11] width 18 height 12
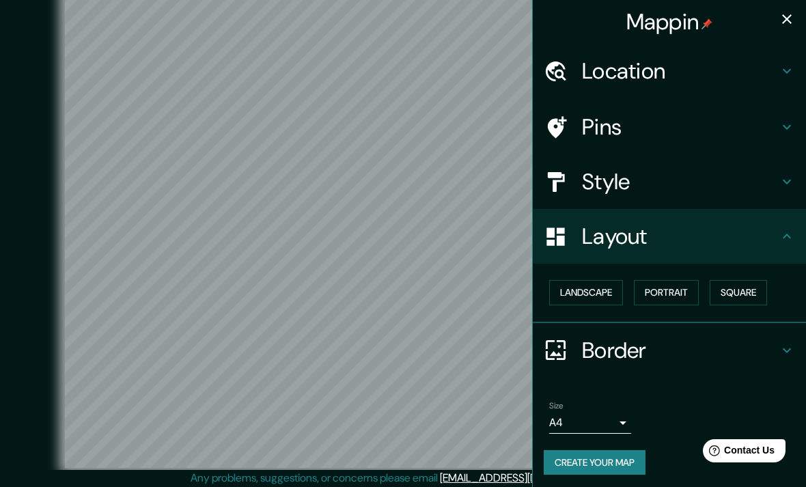
click at [682, 70] on h4 "Location" at bounding box center [680, 70] width 197 height 27
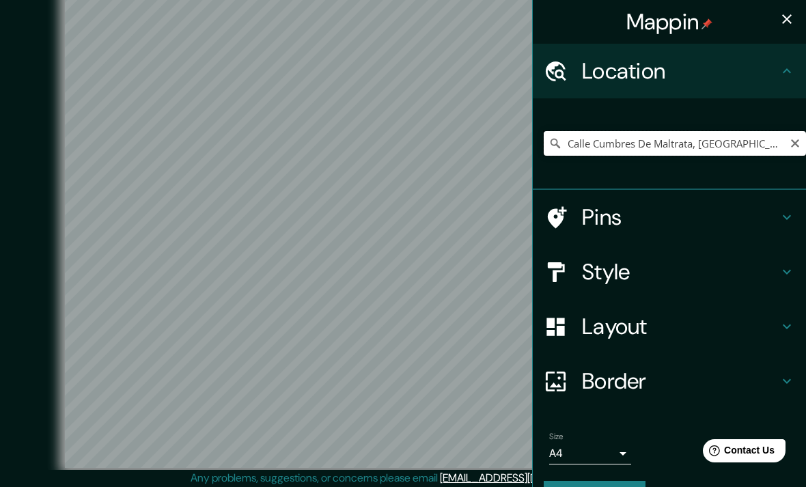
click at [795, 134] on input "Calle Cumbres De Maltrata, 03023 Ciudad de México, México" at bounding box center [675, 143] width 262 height 25
click at [796, 149] on input "Calle Cumbres De Maltrata, 03023 Ciudad de México, México" at bounding box center [675, 143] width 262 height 25
click at [799, 138] on icon "Clear" at bounding box center [795, 143] width 11 height 11
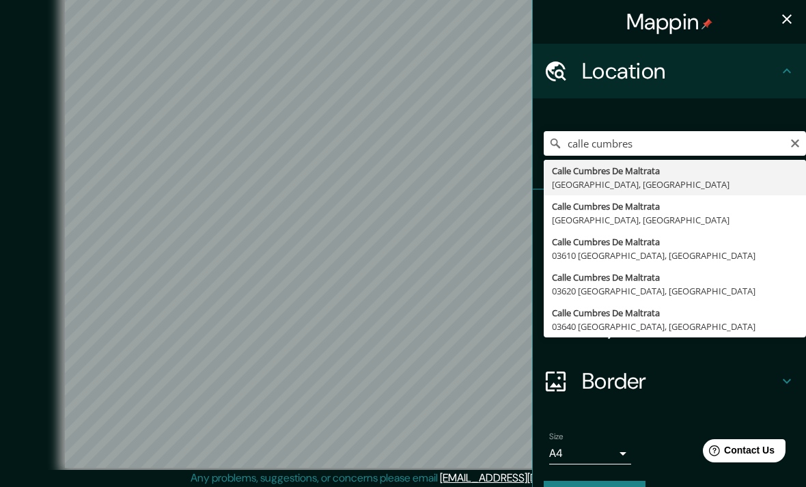
type input "Calle Cumbres De Maltrata, 03023 Ciudad de México, México"
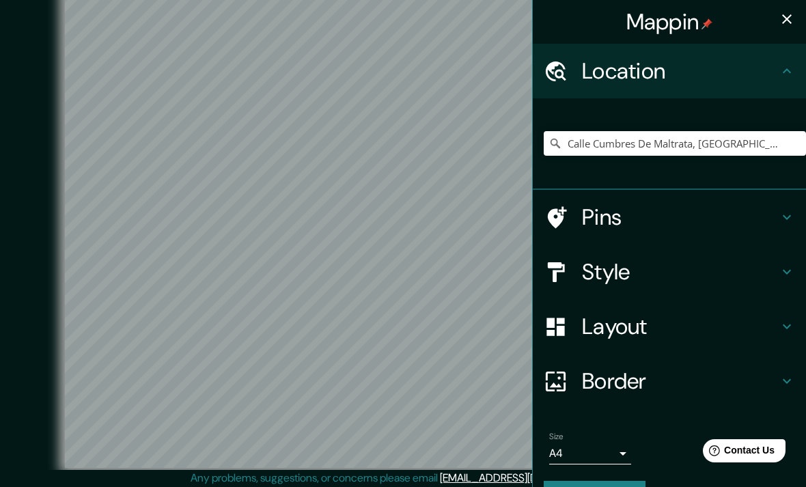
click at [788, 5] on button "button" at bounding box center [786, 18] width 27 height 27
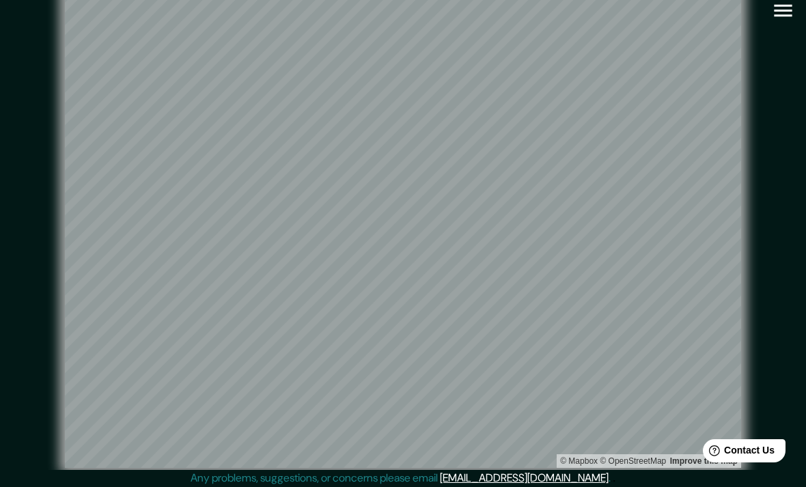
click at [734, 4] on div "© Mapbox © OpenStreetMap Improve this map" at bounding box center [402, 229] width 769 height 482
